Goal: Go to known website: Go to known website

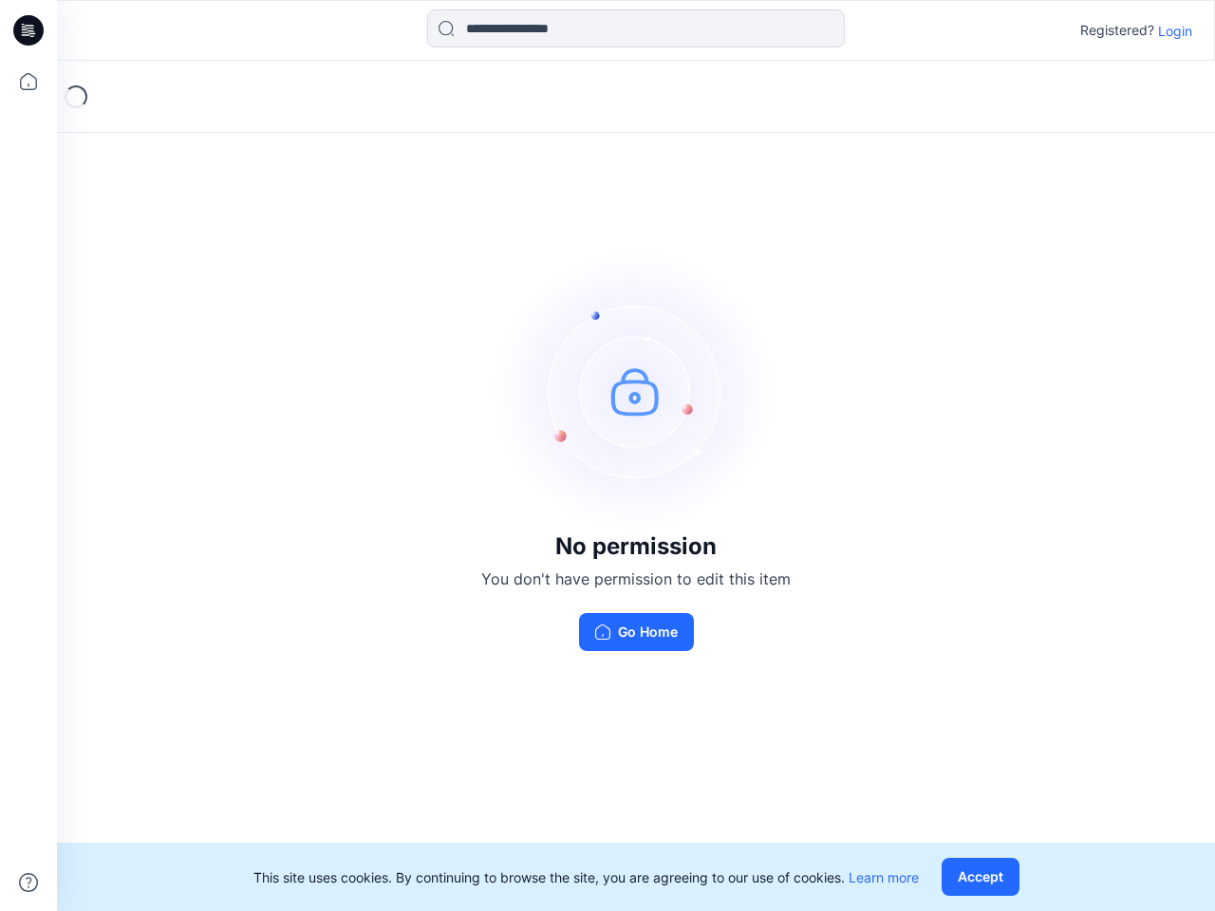
click at [607, 456] on img at bounding box center [635, 391] width 285 height 285
click at [29, 30] on icon at bounding box center [32, 30] width 8 height 1
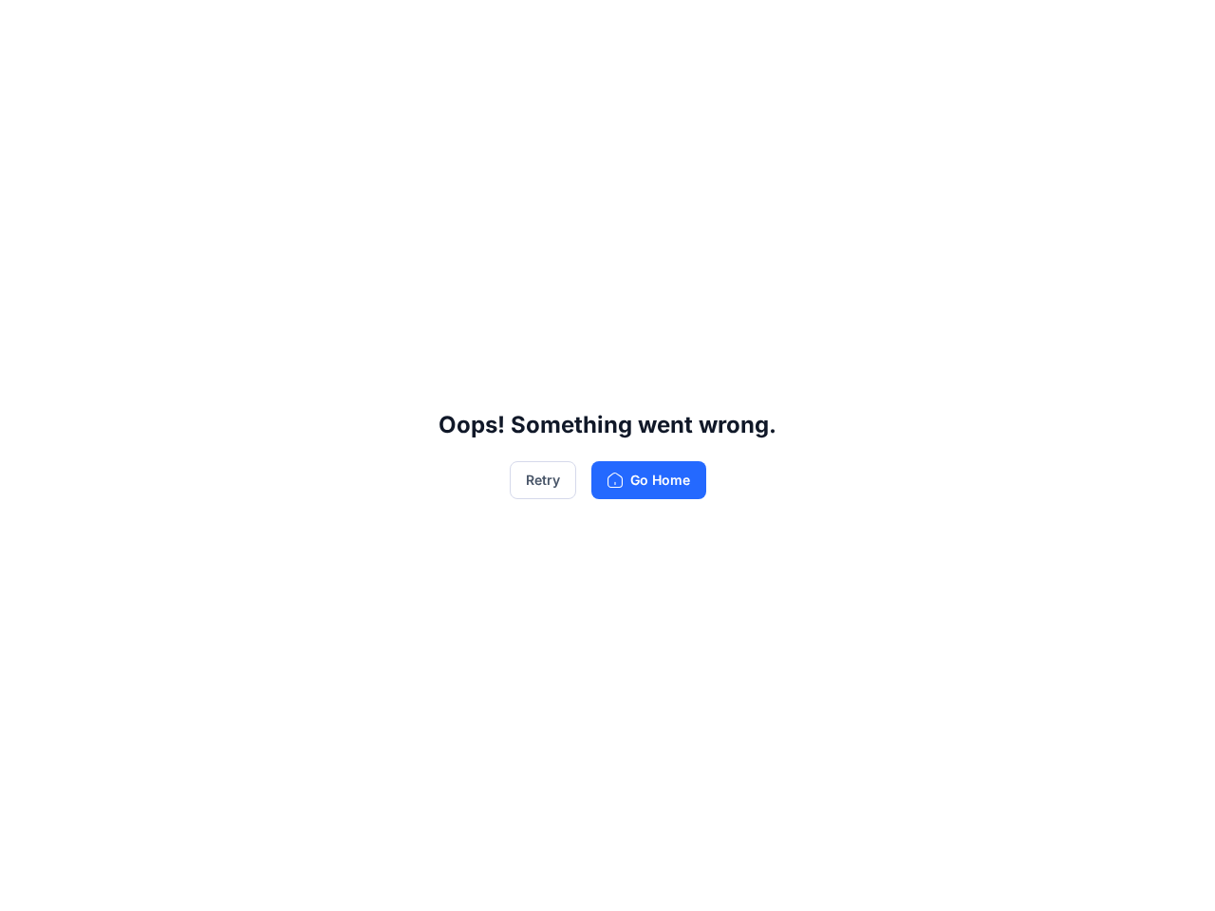
click at [28, 82] on div "Oops! Something went wrong. Retry Go Home" at bounding box center [607, 455] width 1215 height 911
click at [28, 883] on div "Oops! Something went wrong. Retry Go Home" at bounding box center [607, 455] width 1215 height 911
click at [636, 28] on div "Oops! Something went wrong. Retry Go Home" at bounding box center [607, 455] width 1215 height 911
click at [1175, 30] on div "Oops! Something went wrong. Retry Go Home" at bounding box center [607, 455] width 1215 height 911
click at [984, 877] on div "Oops! Something went wrong. Retry Go Home" at bounding box center [607, 455] width 1215 height 911
